Goal: Information Seeking & Learning: Understand process/instructions

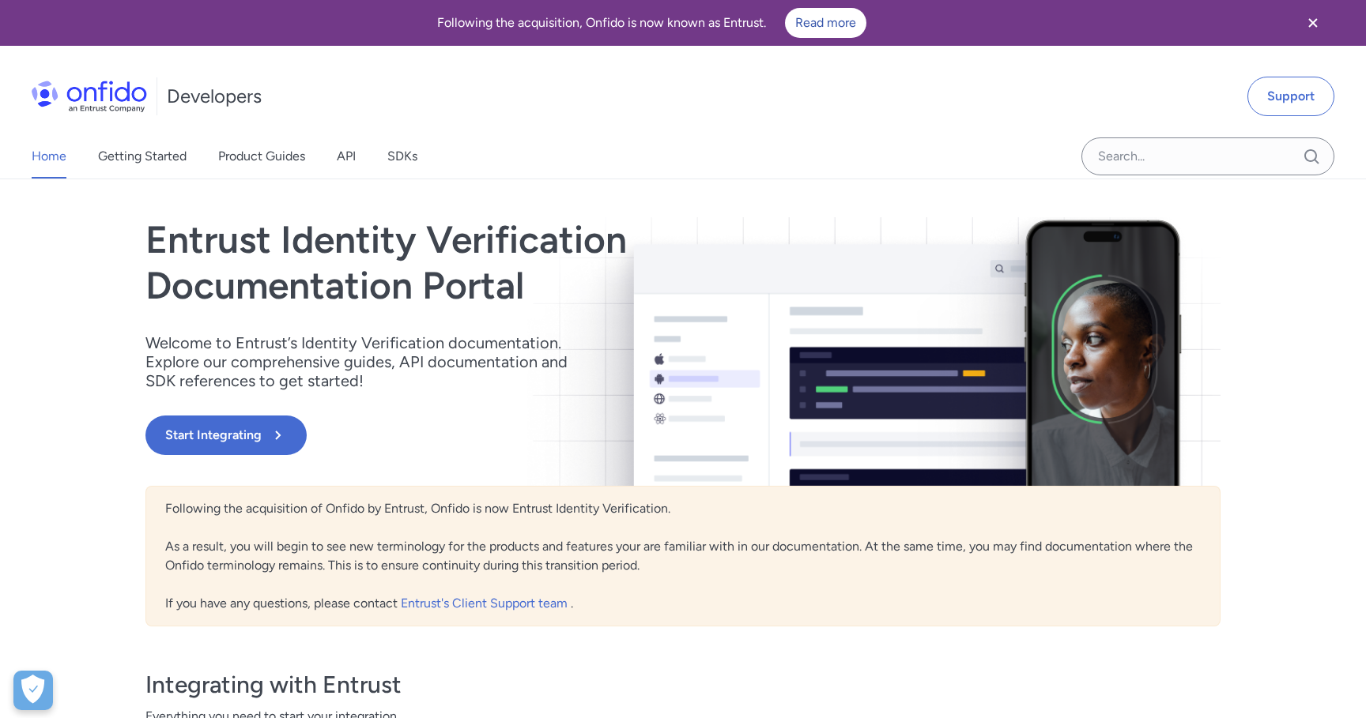
click at [916, 123] on div "Developers Support" at bounding box center [683, 96] width 1366 height 76
click at [331, 154] on div "Home Getting Started Product Guides API SDKs" at bounding box center [240, 156] width 481 height 44
click at [337, 154] on div "Home Getting Started Product Guides API SDKs" at bounding box center [240, 156] width 481 height 44
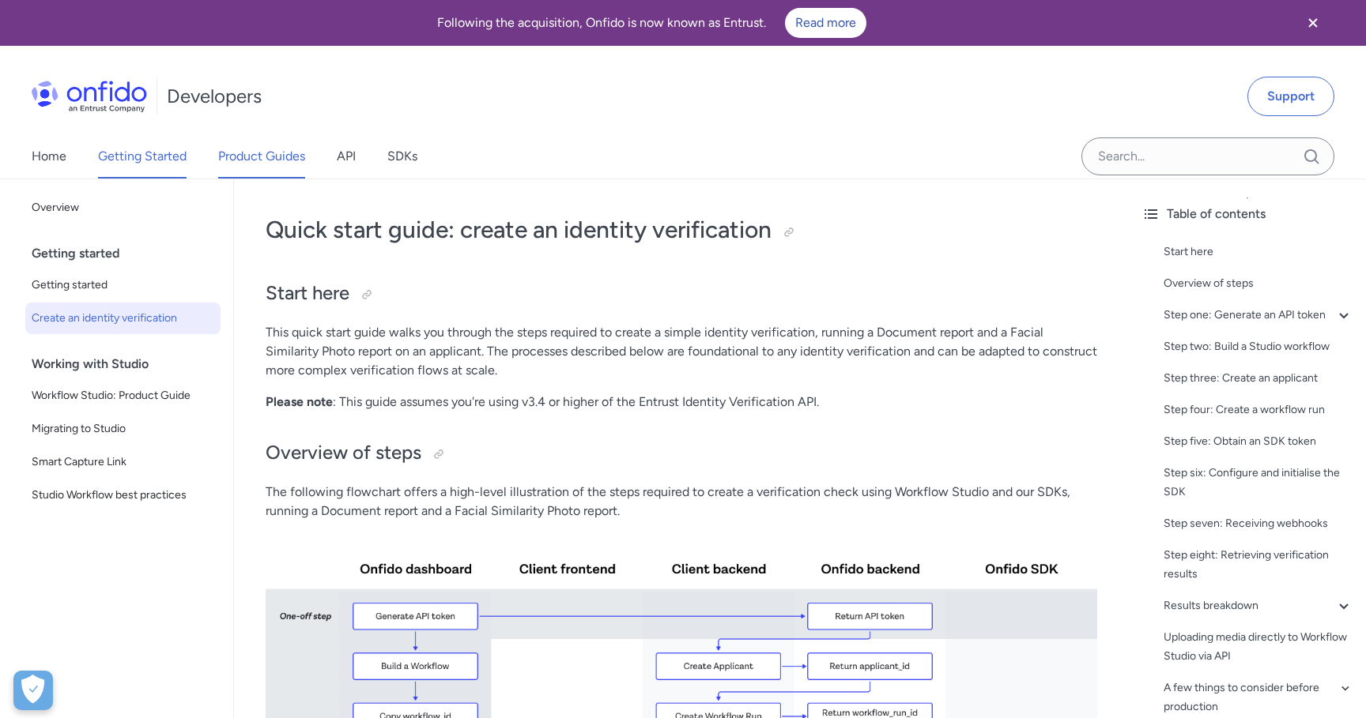
click at [258, 154] on link "Product Guides" at bounding box center [261, 156] width 87 height 44
